Goal: Transaction & Acquisition: Purchase product/service

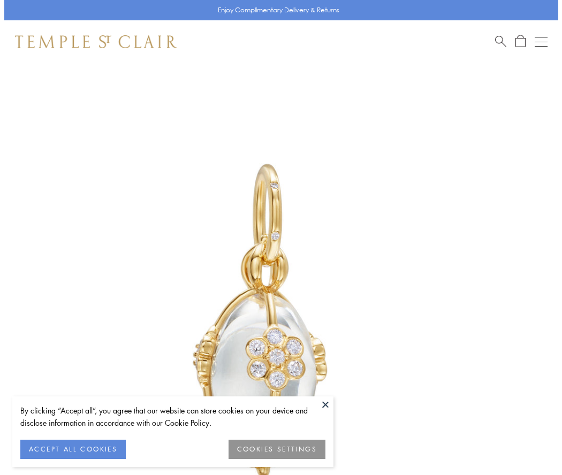
scroll to position [4, 0]
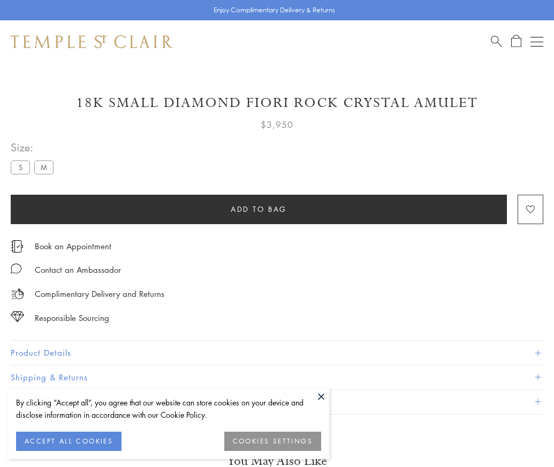
click at [259, 209] on span "Add to bag" at bounding box center [259, 209] width 56 height 12
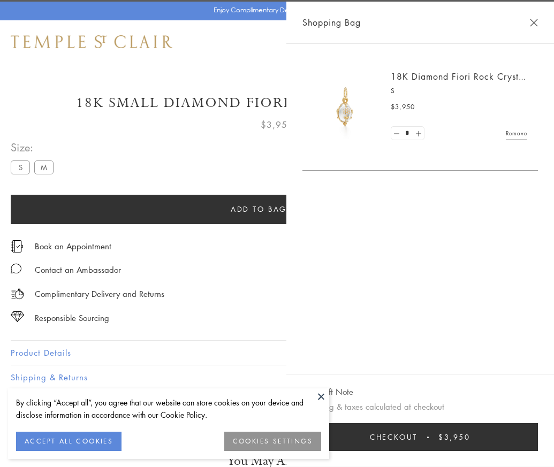
click at [520, 445] on button "Checkout $3,950" at bounding box center [420, 437] width 236 height 28
